Goal: Communication & Community: Answer question/provide support

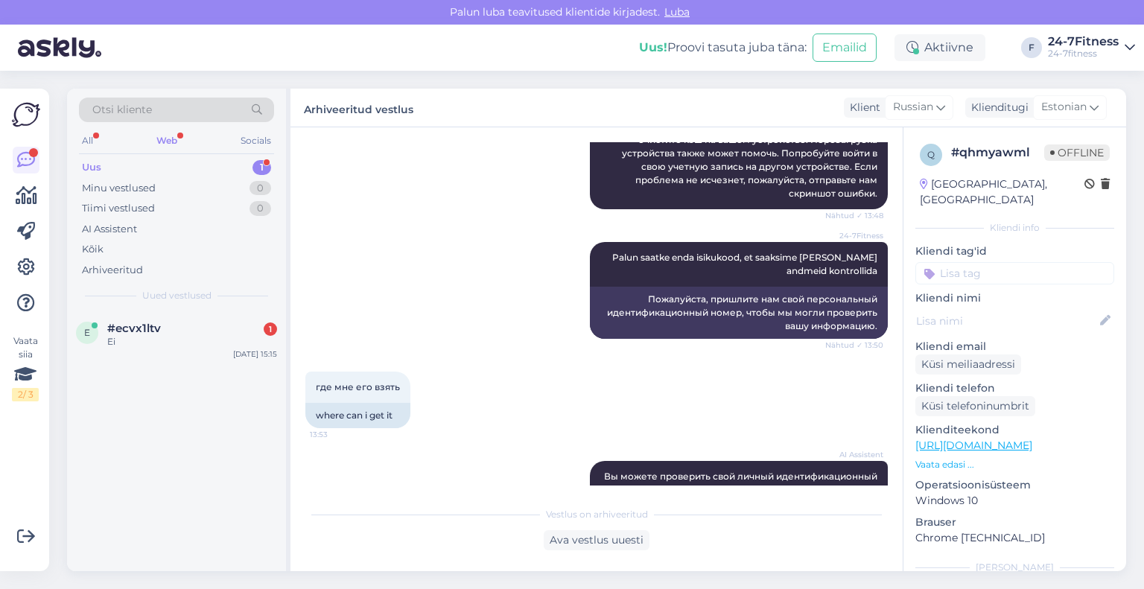
scroll to position [445, 0]
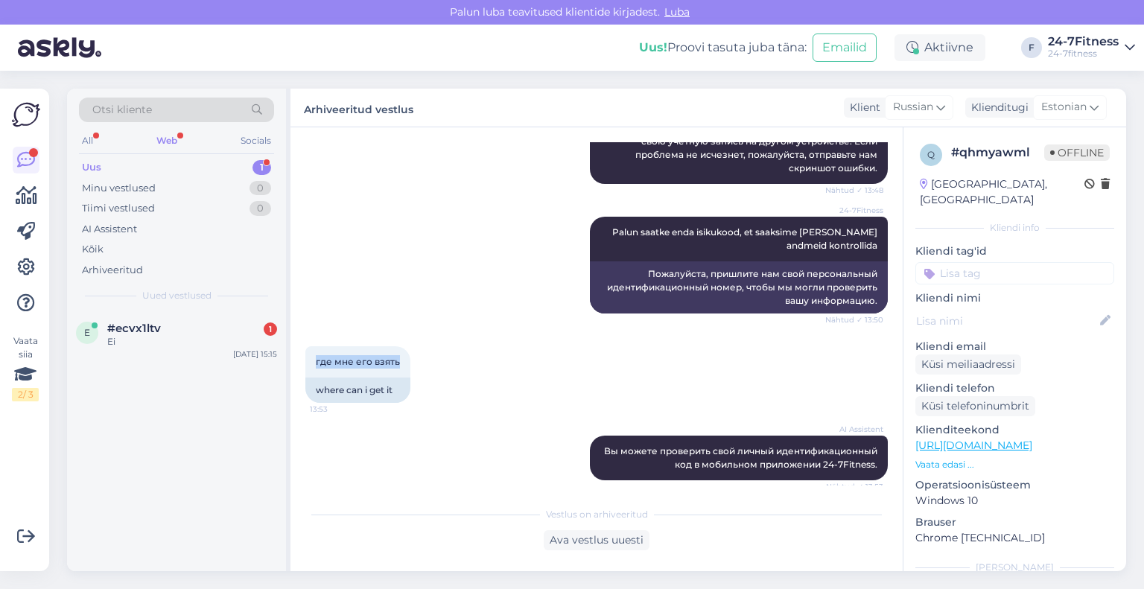
drag, startPoint x: 396, startPoint y: 361, endPoint x: 300, endPoint y: 375, distance: 97.0
click at [300, 375] on div "Vestlus algas [DATE] Добрый день 13:47 Tere päevast AI Assistent Добрый день! Ч…" at bounding box center [596, 349] width 612 height 444
copy span "где мне его взять"
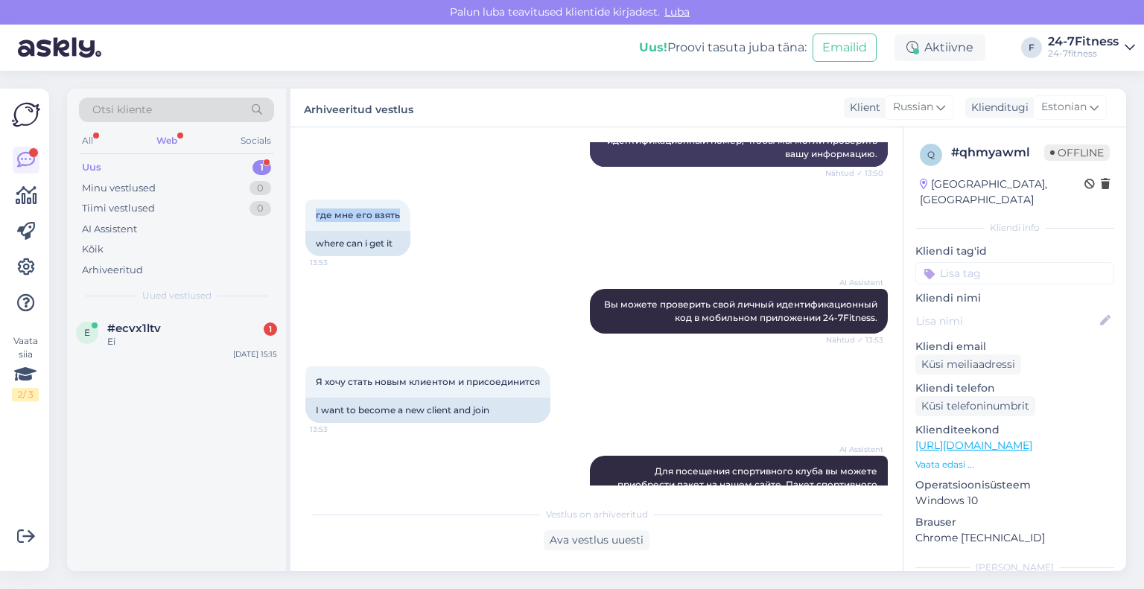
scroll to position [594, 0]
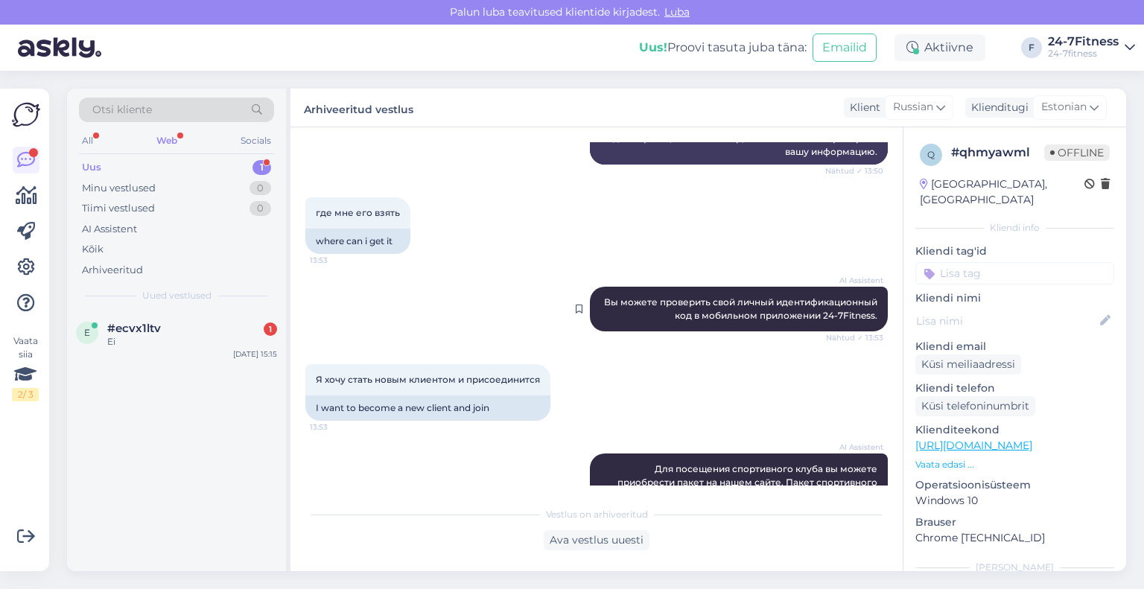
drag, startPoint x: 868, startPoint y: 309, endPoint x: 590, endPoint y: 296, distance: 278.9
click at [591, 298] on div "AI Assistent Вы можете проверить свой личный идентификационный код в мобильном …" at bounding box center [739, 309] width 298 height 45
drag, startPoint x: 589, startPoint y: 295, endPoint x: 873, endPoint y: 324, distance: 285.2
click at [873, 324] on div "AI Assistent Вы можете проверить свой личный идентификационный код в мобильном …" at bounding box center [739, 309] width 298 height 45
copy span "Вы можете проверить свой личный идентификационный код в мобильном приложении 24…"
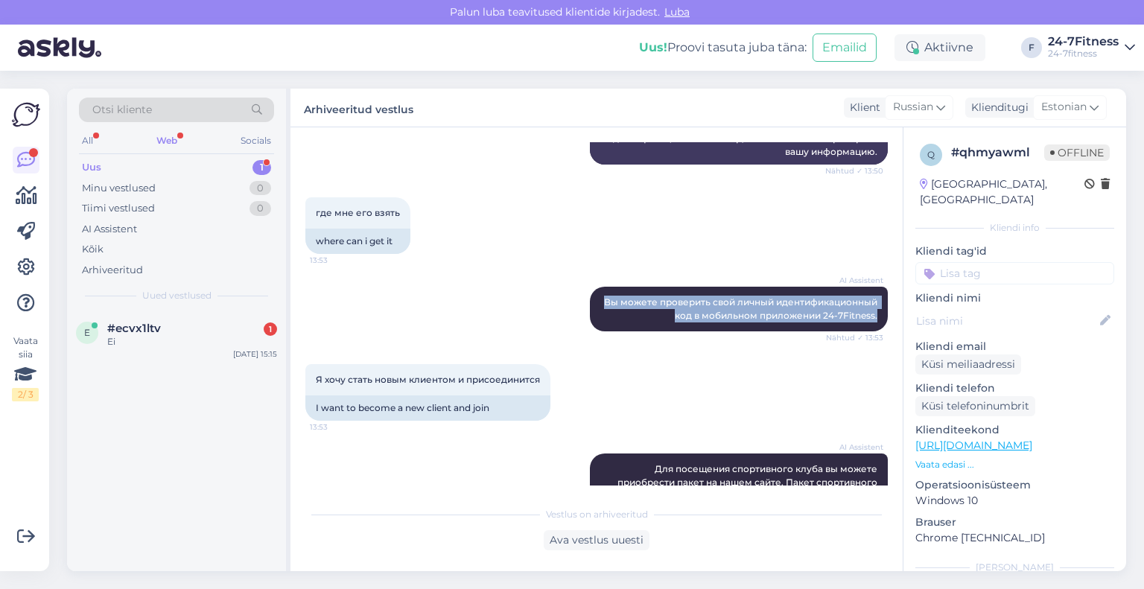
drag, startPoint x: 548, startPoint y: 371, endPoint x: 304, endPoint y: 376, distance: 244.3
click at [304, 376] on div "Vestlus algas [DATE] Добрый день 13:47 Tere päevast AI Assistent Добрый день! Ч…" at bounding box center [596, 349] width 612 height 444
copy span "Я хочу стать новым клиентом и присоединится"
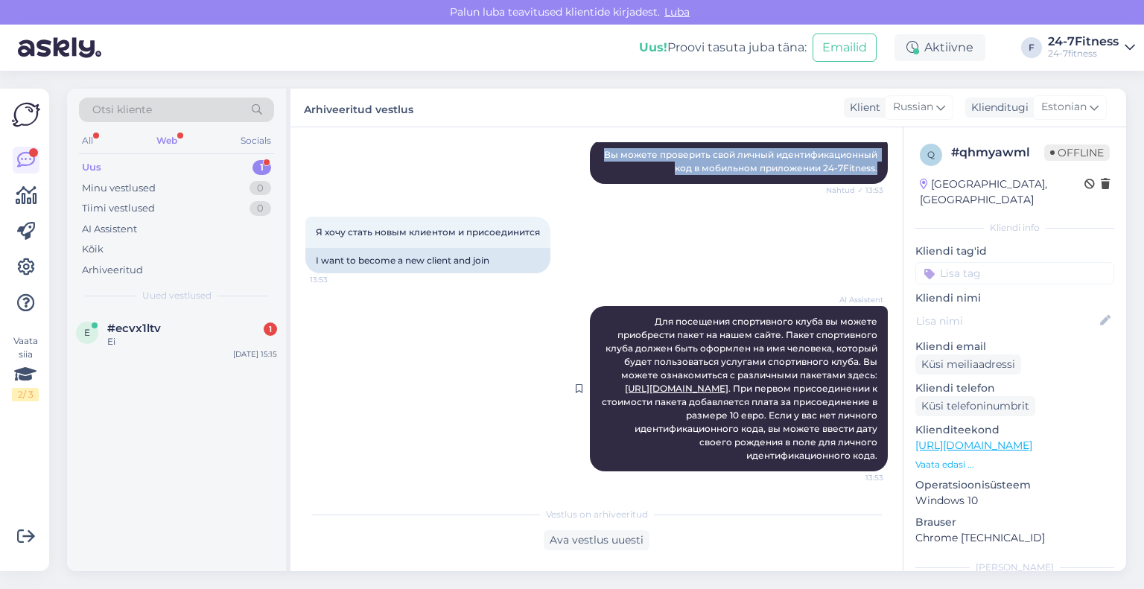
scroll to position [743, 0]
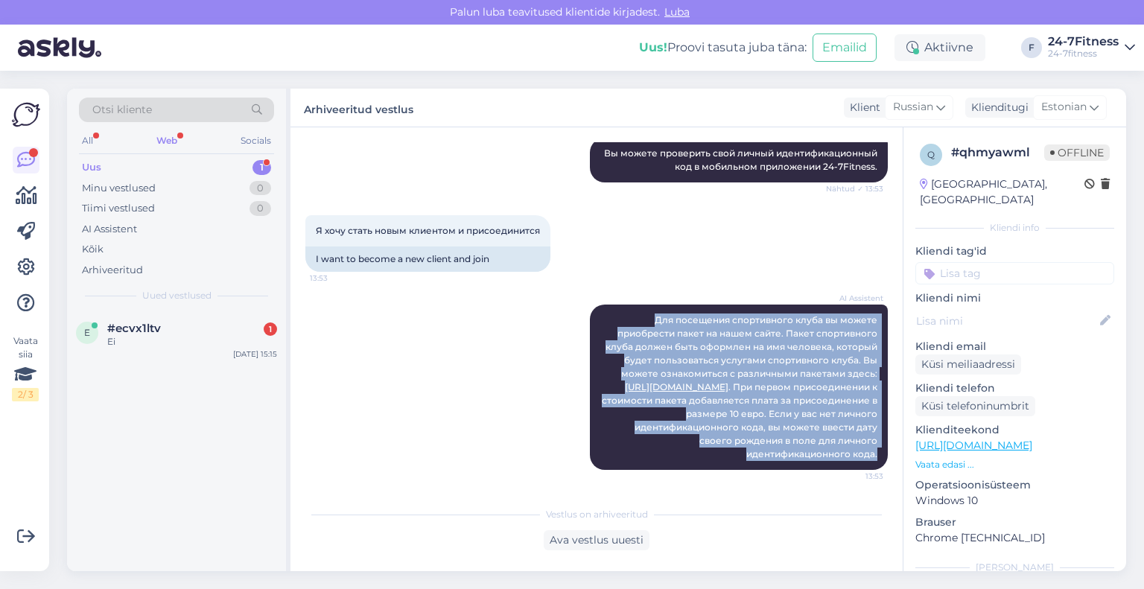
drag, startPoint x: 868, startPoint y: 451, endPoint x: 643, endPoint y: 302, distance: 269.4
click at [643, 302] on div "AI Assistent Для посещения спортивного клуба вы можете приобрести пакет на наше…" at bounding box center [596, 387] width 582 height 198
copy span "Для посещения спортивного клуба вы можете приобрести пакет на нашем сайте. Паке…"
click at [627, 533] on div "Ava vestlus uuesti" at bounding box center [597, 540] width 106 height 20
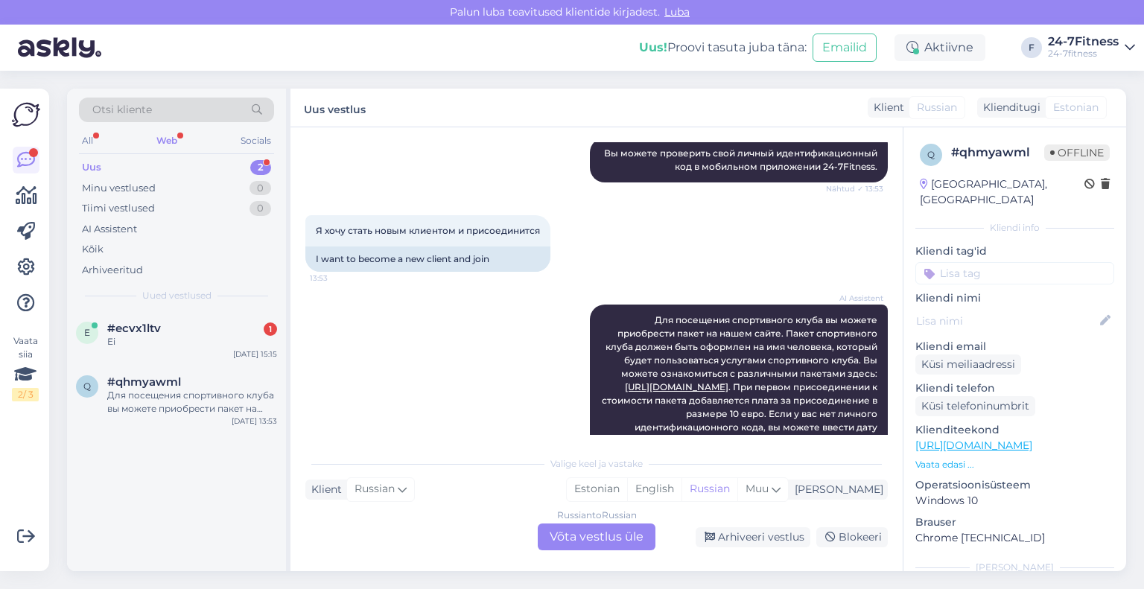
click at [629, 535] on div "Russian to Russian Võta vestlus üle" at bounding box center [597, 537] width 118 height 27
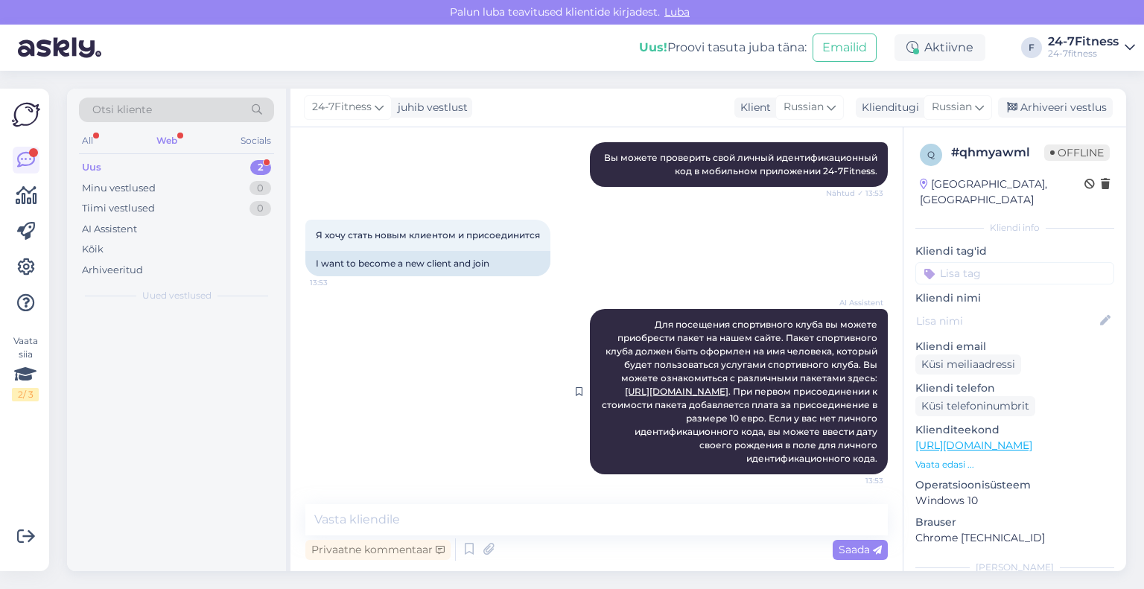
scroll to position [739, 0]
click at [907, 108] on div "Klienditugi" at bounding box center [887, 108] width 63 height 16
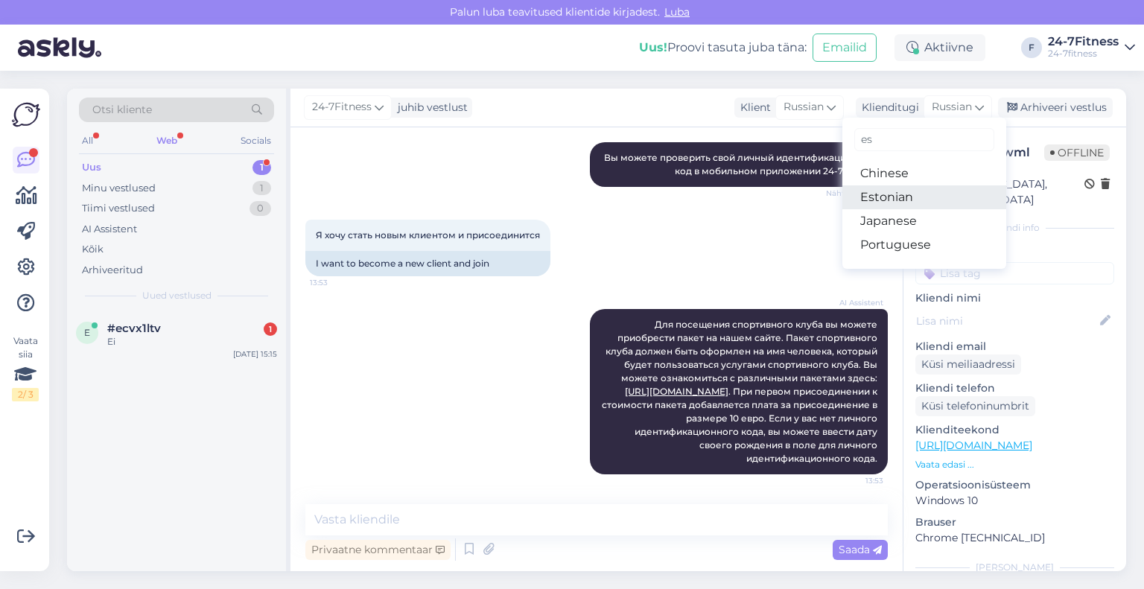
click at [915, 193] on link "Estonian" at bounding box center [924, 197] width 164 height 24
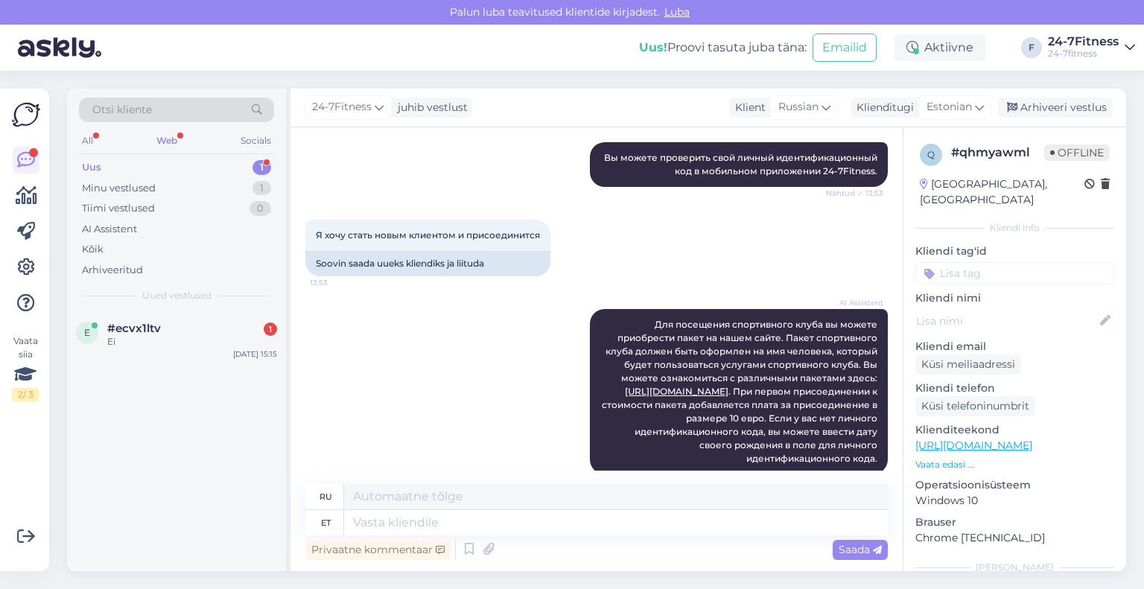
scroll to position [743, 0]
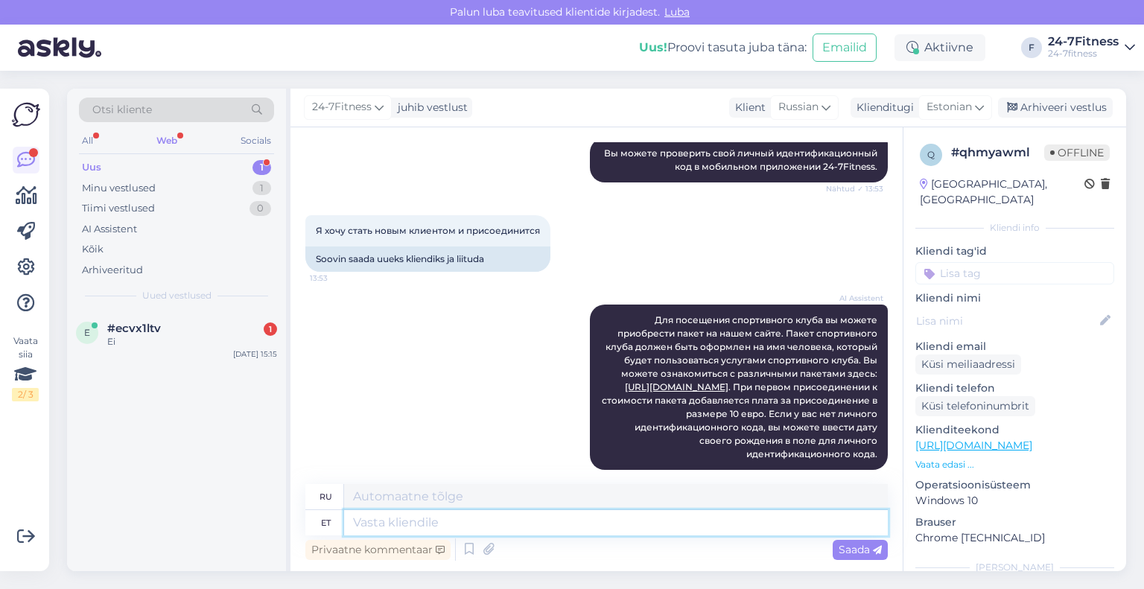
click at [533, 524] on textarea at bounding box center [616, 522] width 544 height 25
type textarea "Palun s"
type textarea "Пожалуйста"
type textarea "Palun saatke e"
type textarea "Пожалуйста, отправьте"
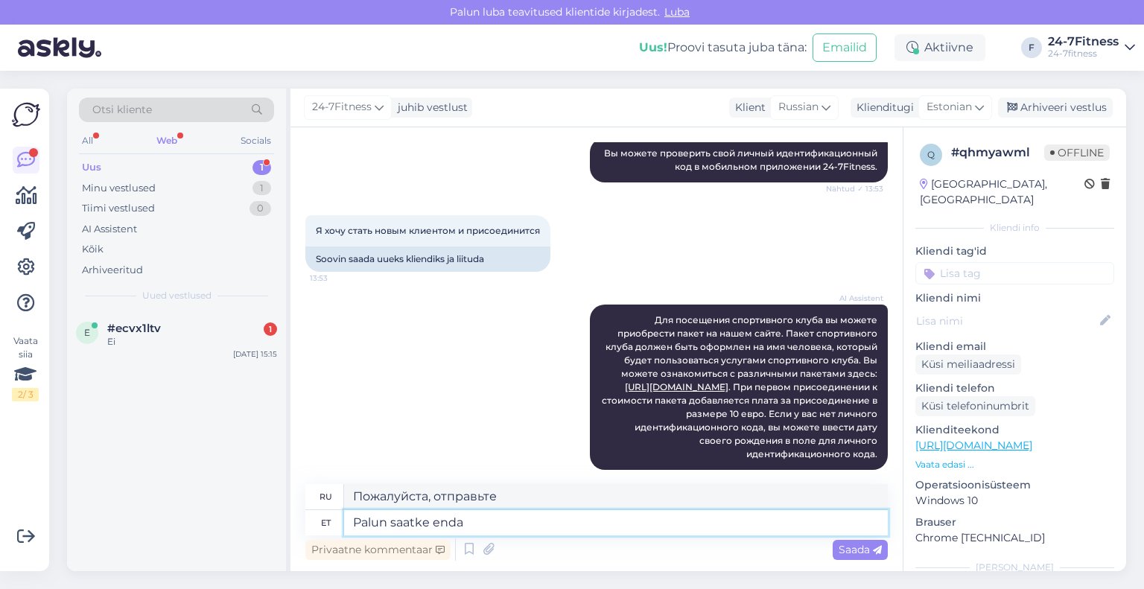
type textarea "Palun saatke enda"
type textarea "Пожалуйста, пришлите свой."
type textarea "Palun saatke enda isikukood"
type textarea "Пожалуйста, отправьте свой личный идентификационный номер."
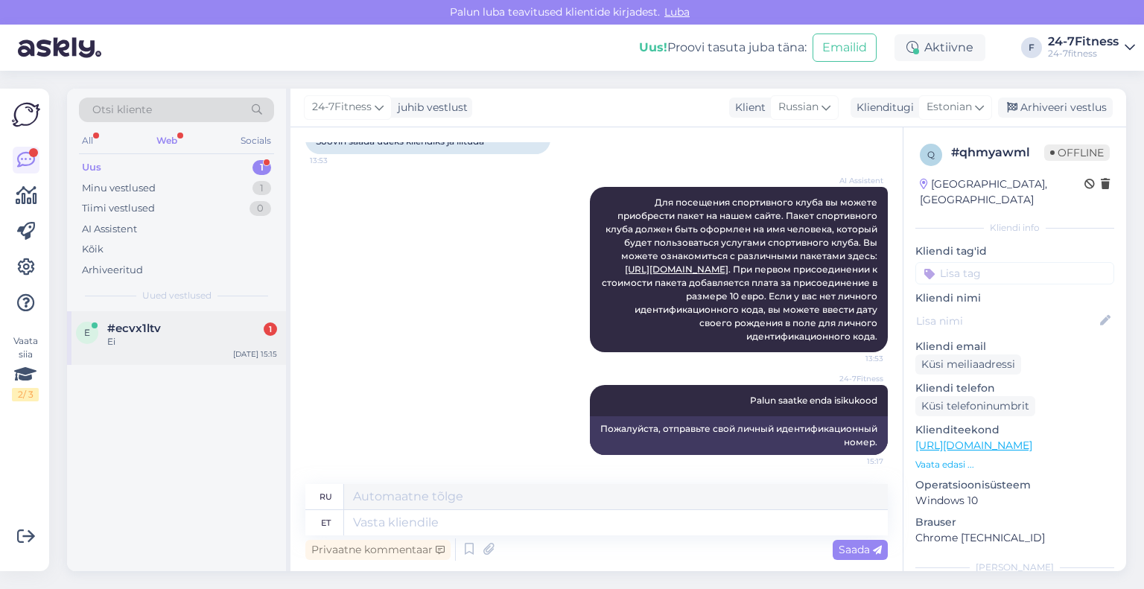
click at [137, 332] on span "#ecvx1ltv" at bounding box center [134, 328] width 54 height 13
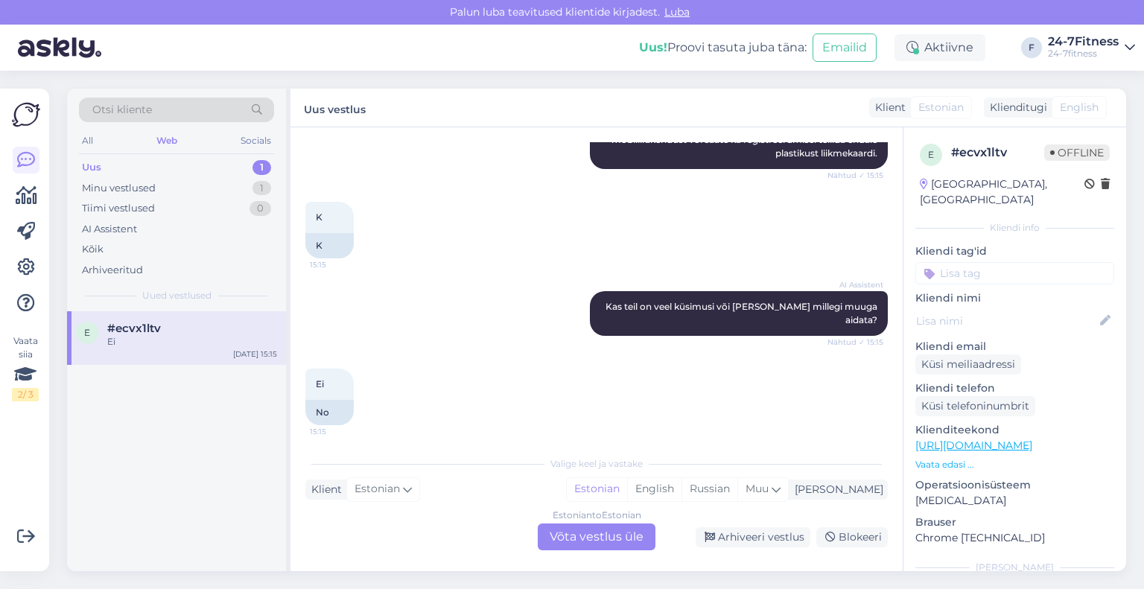
scroll to position [453, 0]
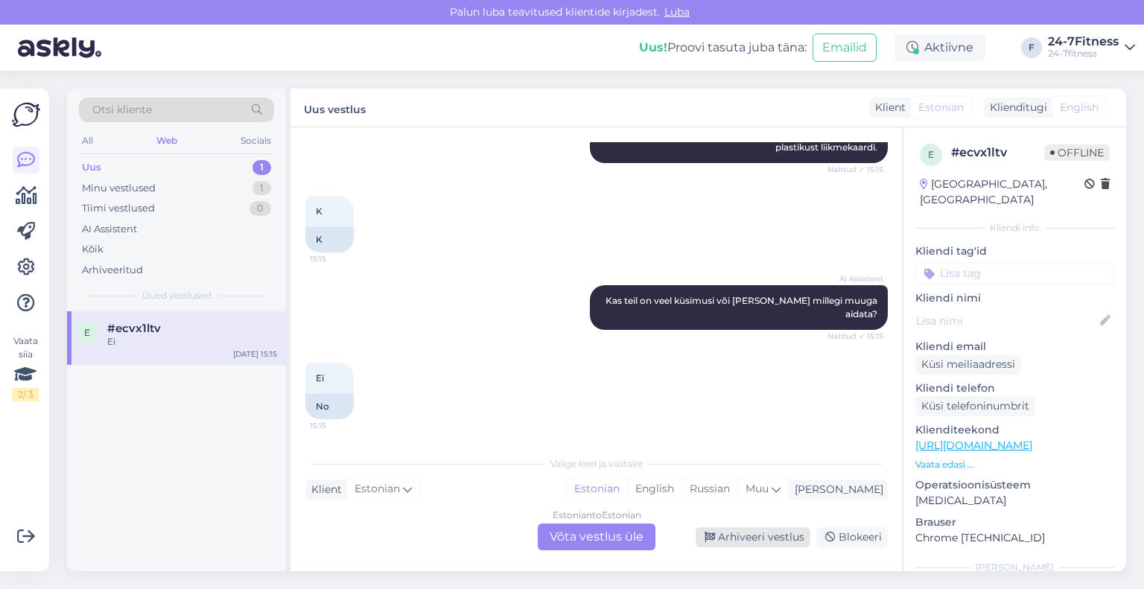
click at [772, 538] on div "Arhiveeri vestlus" at bounding box center [753, 537] width 115 height 20
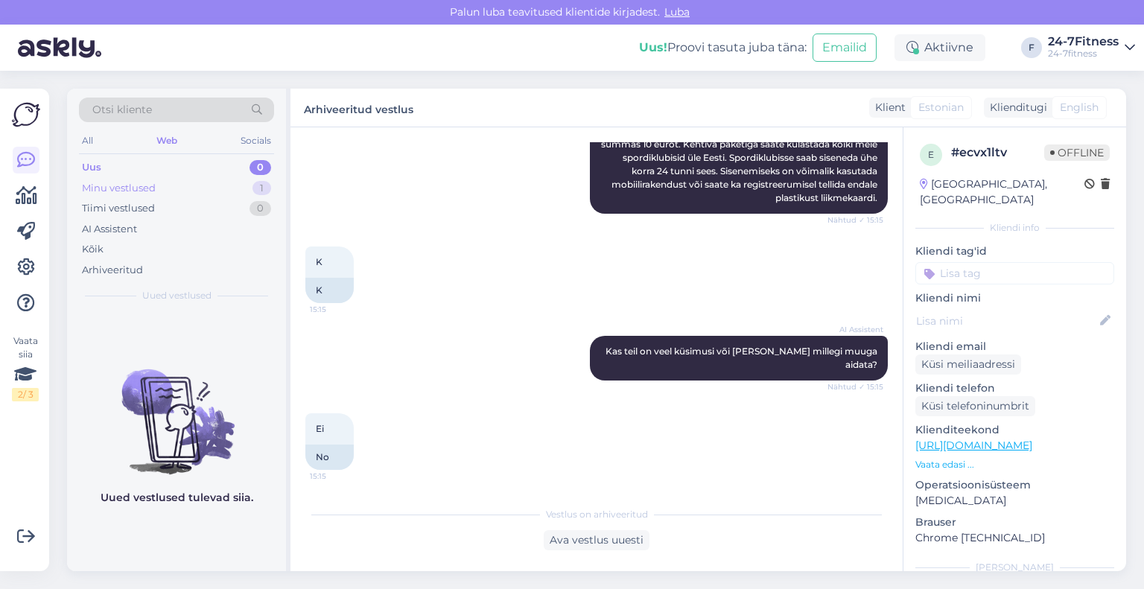
click at [168, 188] on div "Minu vestlused 1" at bounding box center [176, 188] width 195 height 21
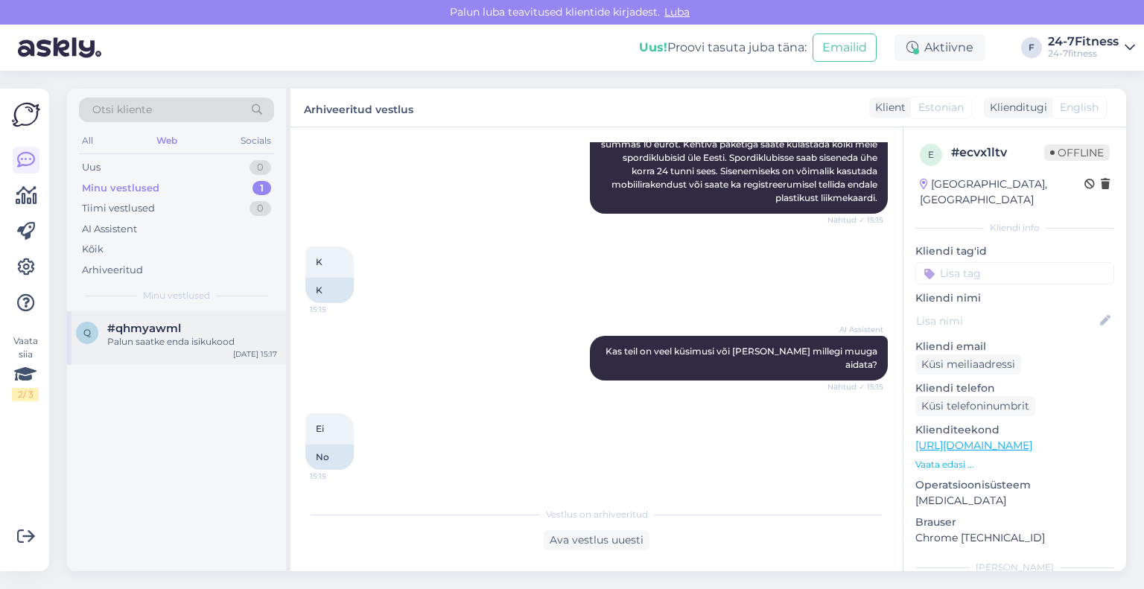
click at [165, 343] on div "Palun saatke enda isikukood" at bounding box center [192, 341] width 170 height 13
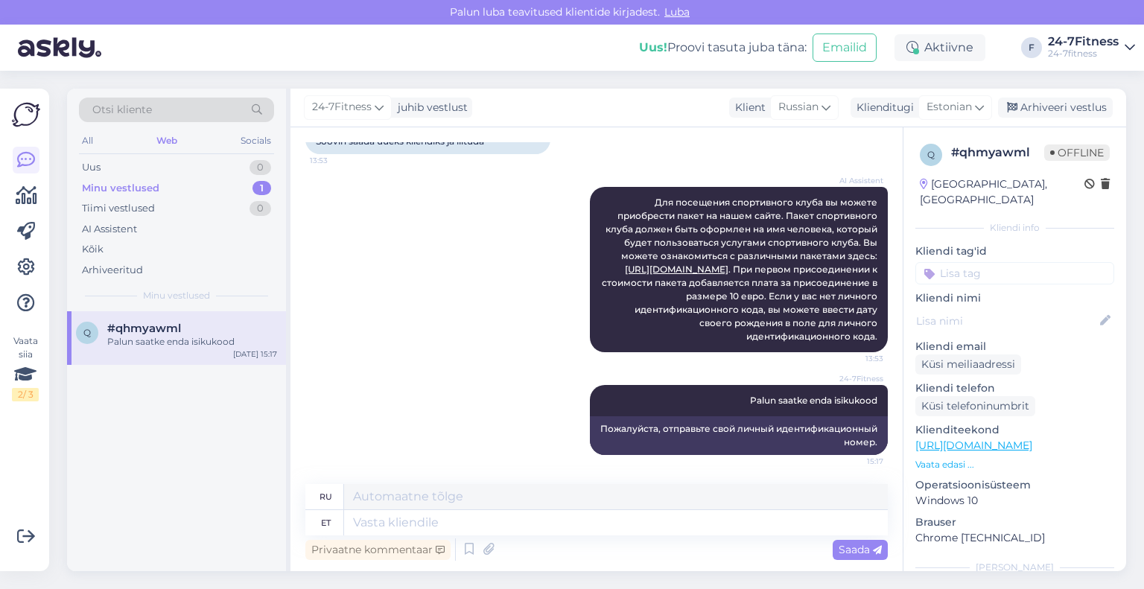
drag, startPoint x: 1069, startPoint y: 112, endPoint x: 1023, endPoint y: 125, distance: 47.9
click at [1069, 112] on div "Arhiveeri vestlus" at bounding box center [1055, 108] width 115 height 20
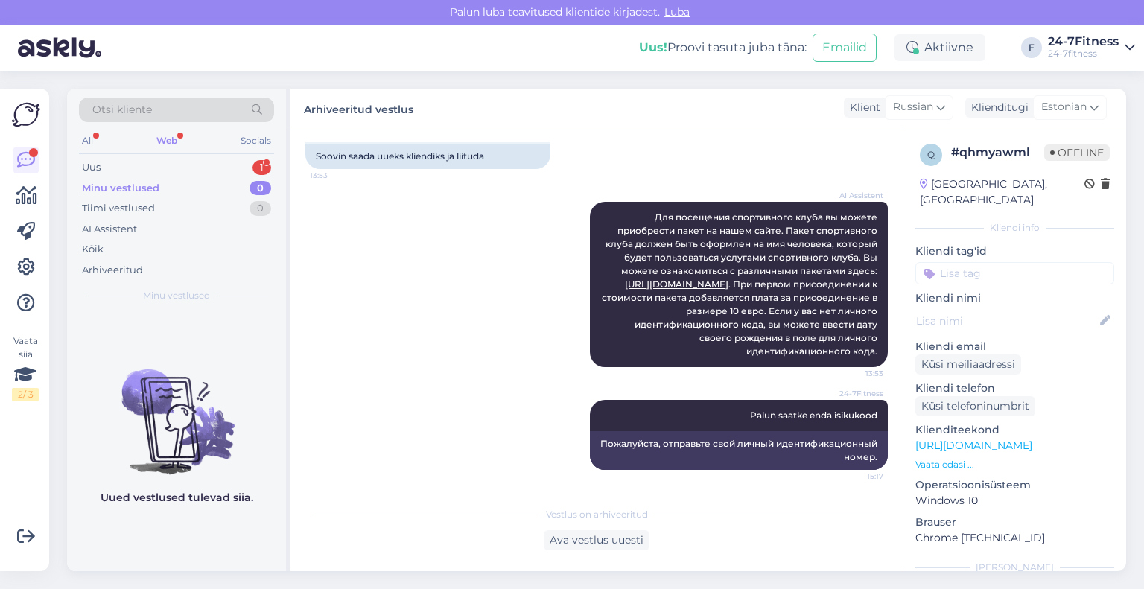
click at [111, 181] on div "Minu vestlused" at bounding box center [120, 188] width 77 height 15
click at [109, 168] on div "Uus 1" at bounding box center [176, 167] width 195 height 21
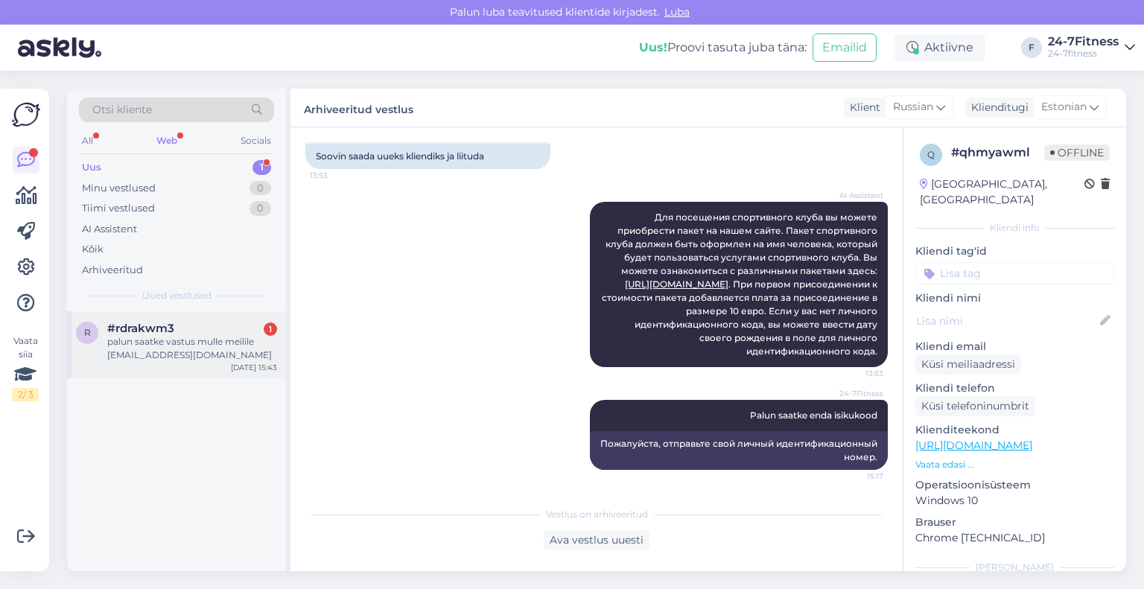
click at [168, 361] on div "r #rdrakwm3 1 palun saatke vastus mulle meilile [EMAIL_ADDRESS][DOMAIN_NAME] [D…" at bounding box center [176, 344] width 219 height 67
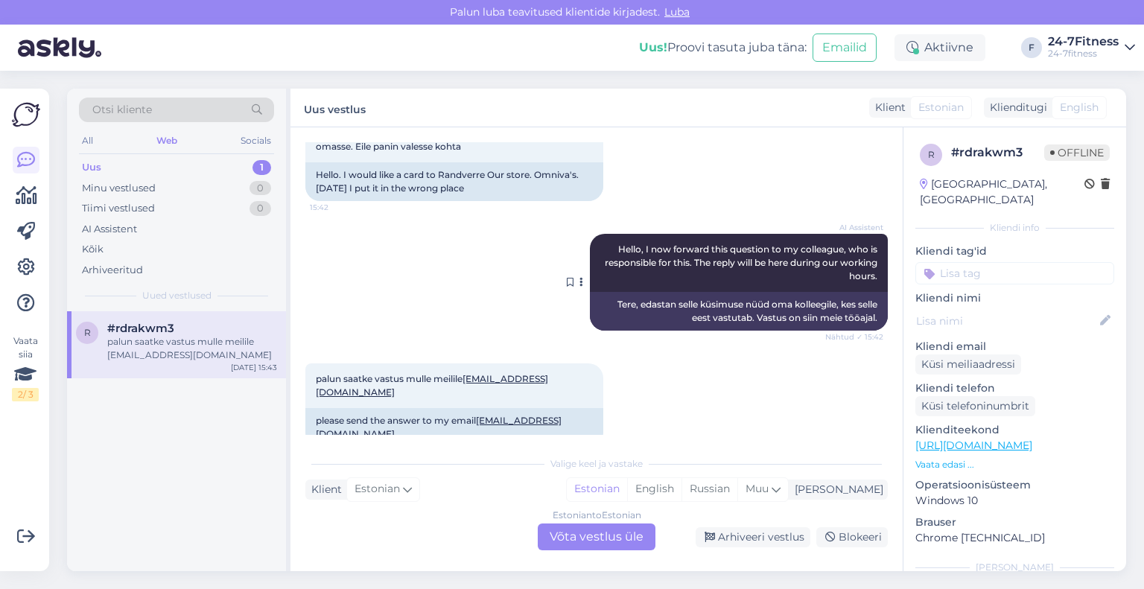
scroll to position [104, 0]
click at [620, 544] on div "Estonian to Estonian Võta vestlus üle" at bounding box center [597, 537] width 118 height 27
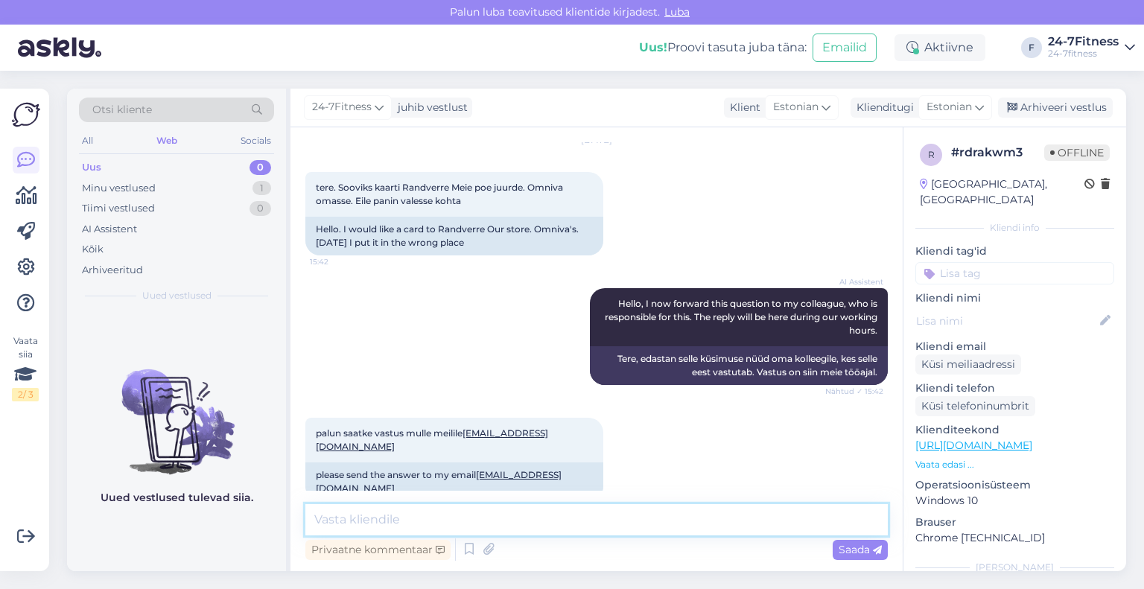
click at [610, 524] on textarea at bounding box center [596, 519] width 582 height 31
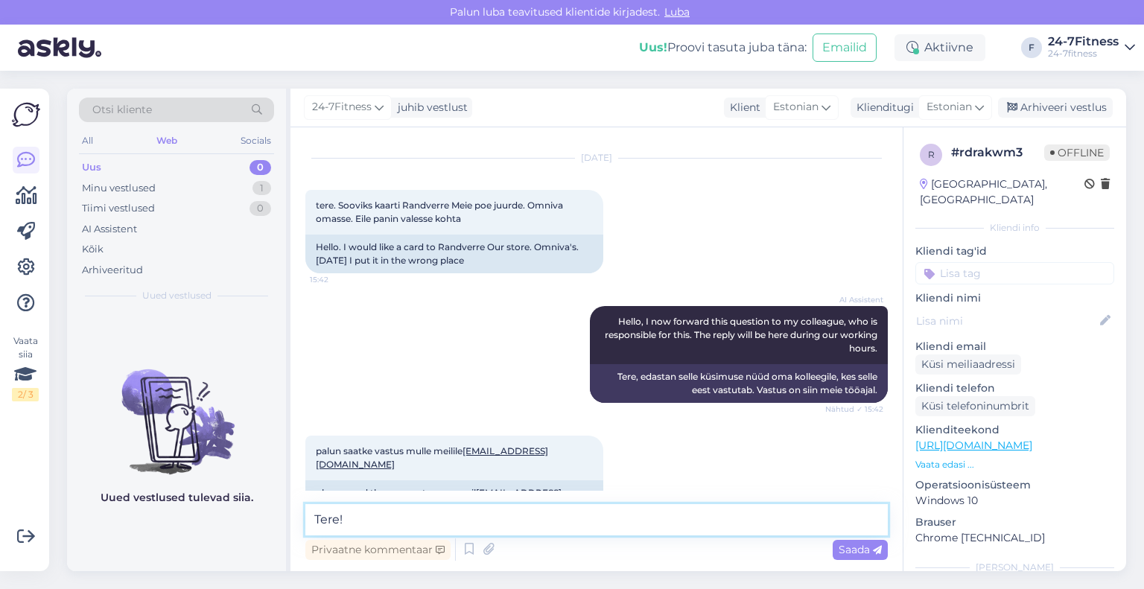
scroll to position [48, 0]
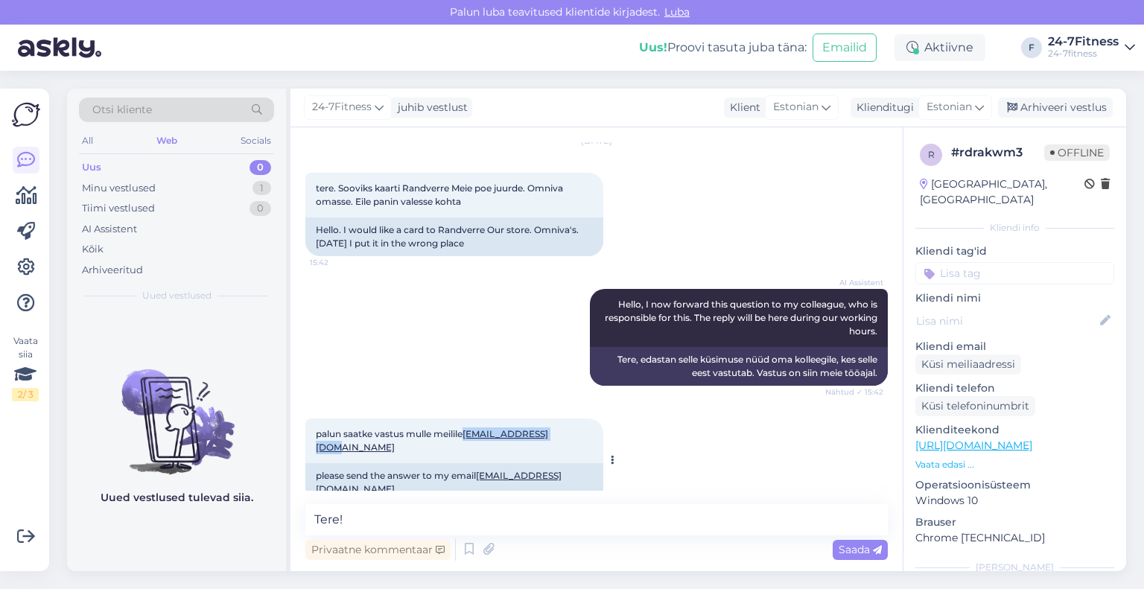
drag, startPoint x: 566, startPoint y: 434, endPoint x: 469, endPoint y: 431, distance: 96.9
click at [469, 431] on div "palun saatke vastus mulle meilile [EMAIL_ADDRESS][DOMAIN_NAME] 15:43" at bounding box center [454, 441] width 298 height 45
copy link "[EMAIL_ADDRESS][DOMAIN_NAME]"
drag, startPoint x: 367, startPoint y: 513, endPoint x: 366, endPoint y: 523, distance: 9.7
click at [366, 523] on textarea "Tere!" at bounding box center [596, 519] width 582 height 31
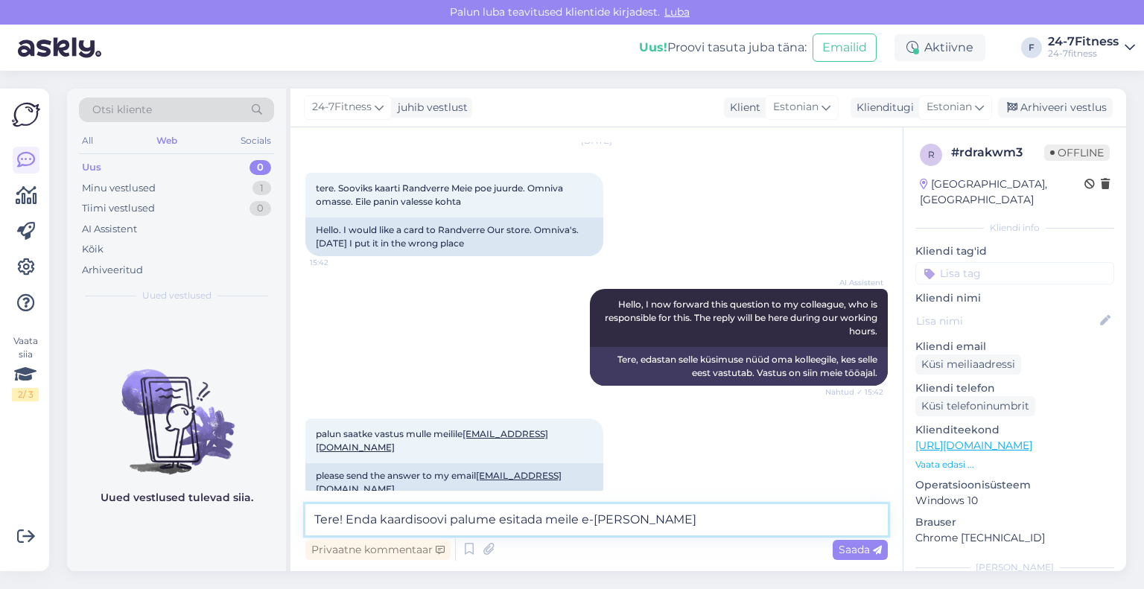
paste textarea "[EMAIL_ADDRESS][DOMAIN_NAME]"
type textarea "Tere! Enda kaardisoovi palume esitada meile e-[PERSON_NAME] [EMAIL_ADDRESS][DOM…"
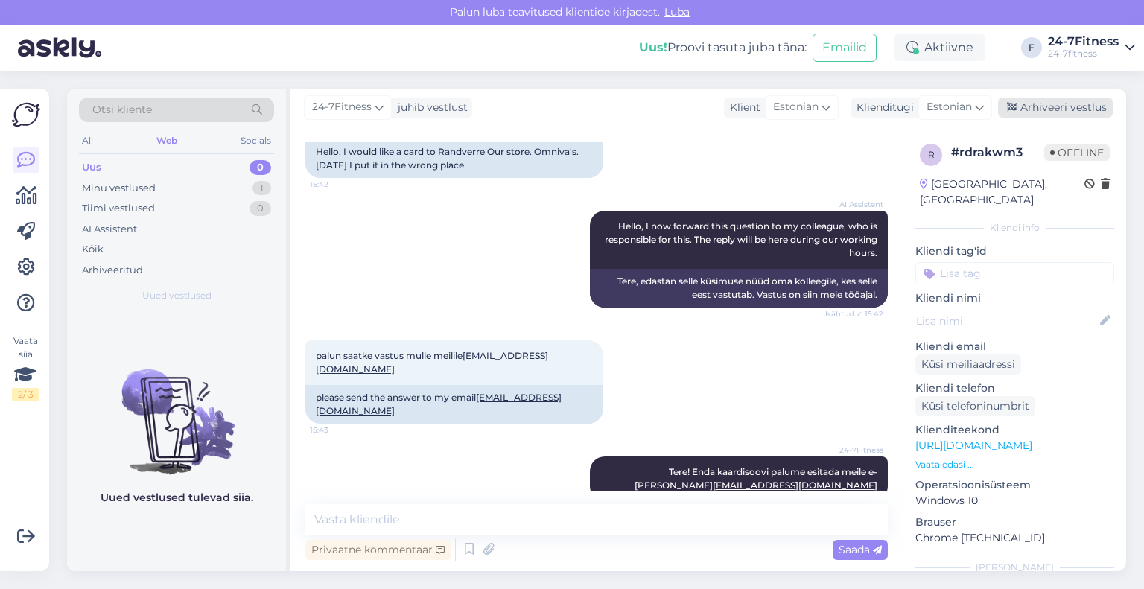
click at [1046, 101] on div "Arhiveeri vestlus" at bounding box center [1055, 108] width 115 height 20
